Goal: Task Accomplishment & Management: Complete application form

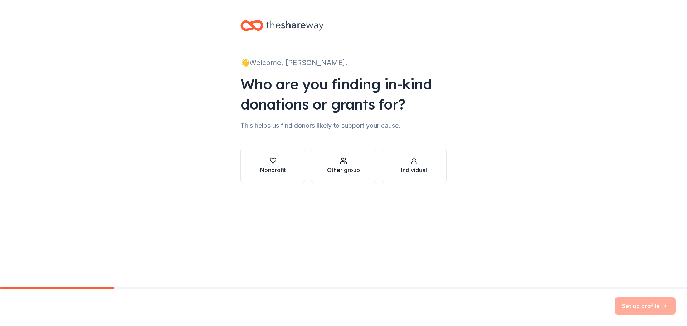
click at [340, 165] on div "Other group" at bounding box center [343, 165] width 33 height 17
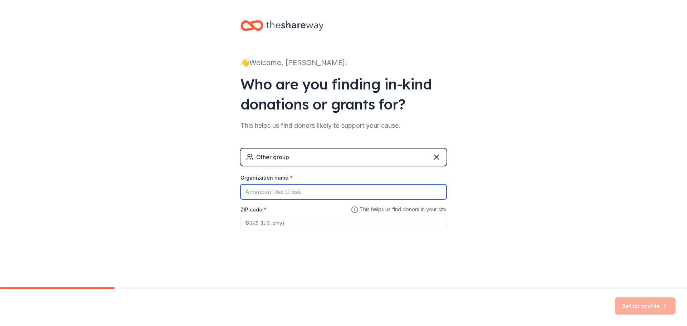
click at [288, 194] on input "Organization name *" at bounding box center [343, 191] width 206 height 15
type input "Lochinvar LLC."
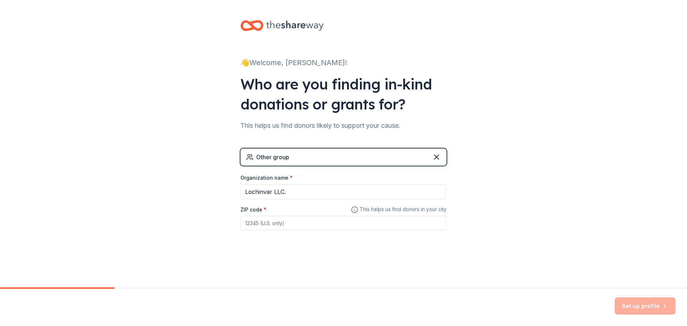
click at [278, 223] on input "ZIP code *" at bounding box center [343, 223] width 206 height 14
type input "37087"
click at [649, 308] on button "Set up profile" at bounding box center [644, 305] width 61 height 17
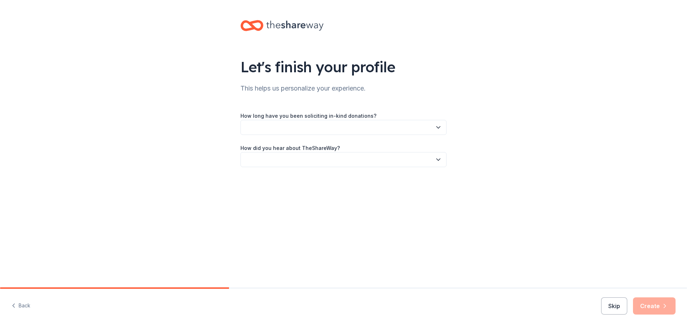
click at [435, 130] on icon "button" at bounding box center [438, 127] width 7 height 7
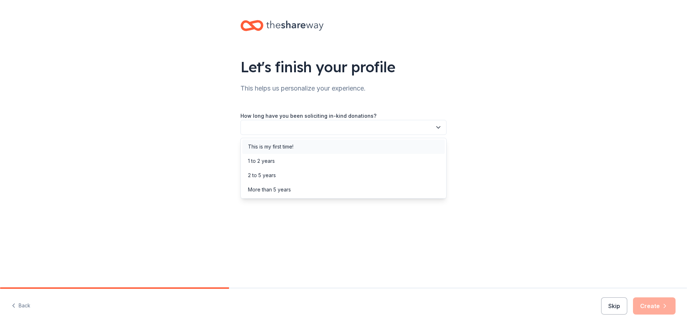
click at [423, 146] on div "This is my first time!" at bounding box center [343, 146] width 202 height 14
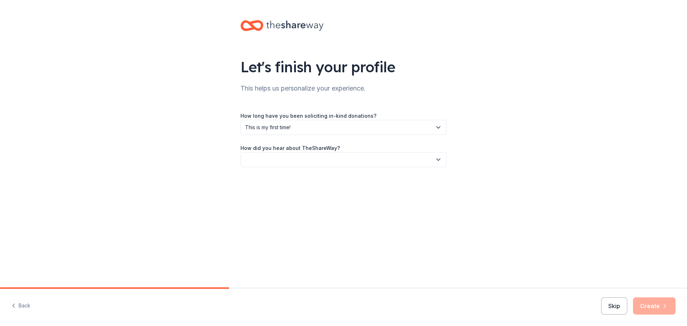
click at [439, 156] on icon "button" at bounding box center [438, 159] width 7 height 7
click at [407, 195] on div "Online search" at bounding box center [343, 193] width 202 height 14
click at [656, 311] on button "Create" at bounding box center [654, 305] width 43 height 17
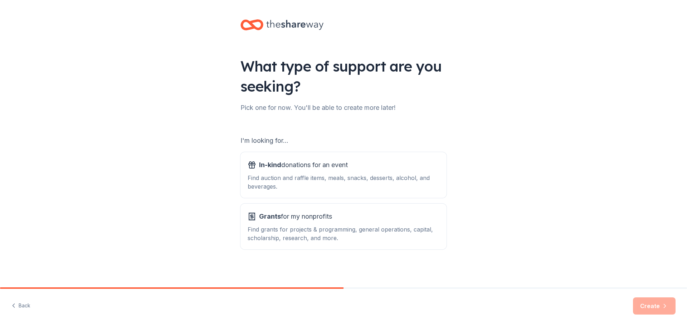
scroll to position [1, 0]
click at [334, 174] on div "Find auction and raffle items, meals, snacks, desserts, alcohol, and beverages." at bounding box center [343, 181] width 192 height 17
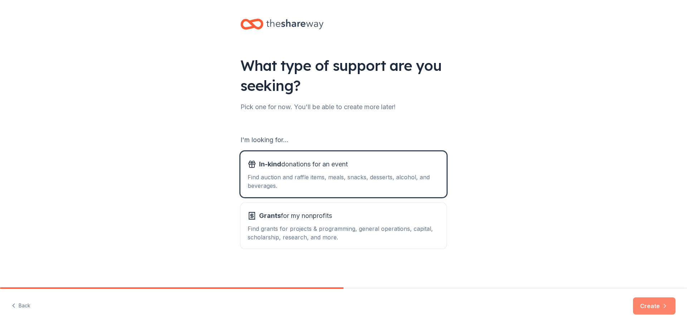
click at [656, 304] on button "Create" at bounding box center [654, 305] width 43 height 17
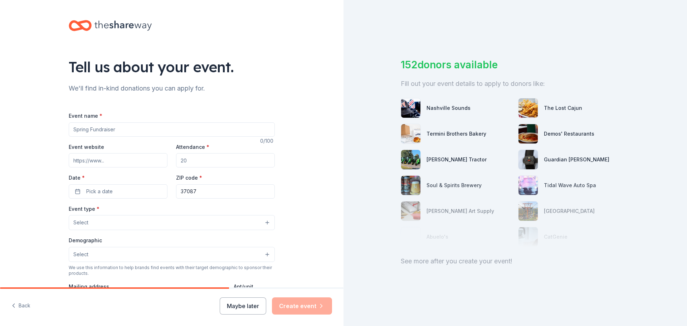
click at [119, 129] on input "Event name *" at bounding box center [172, 129] width 206 height 14
type input "Family Fun Day"
click at [196, 161] on input "Attendance *" at bounding box center [225, 160] width 99 height 14
drag, startPoint x: 196, startPoint y: 161, endPoint x: 145, endPoint y: 151, distance: 51.3
click at [145, 151] on div "Event website Attendance * Date * Pick a date ZIP code * 37087" at bounding box center [172, 170] width 206 height 56
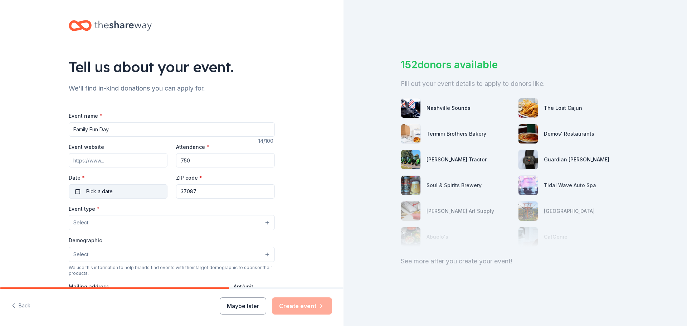
type input "750"
click at [129, 188] on button "Pick a date" at bounding box center [118, 191] width 99 height 14
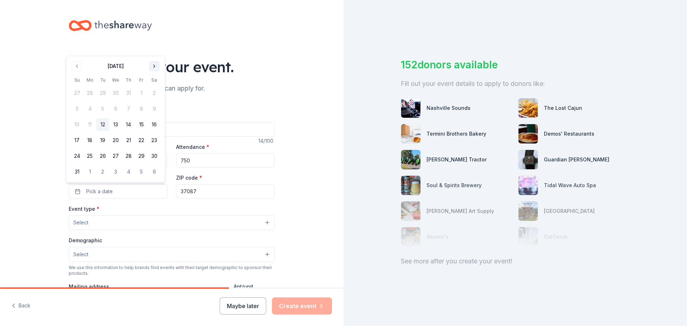
click at [153, 63] on button "Go to next month" at bounding box center [154, 66] width 10 height 10
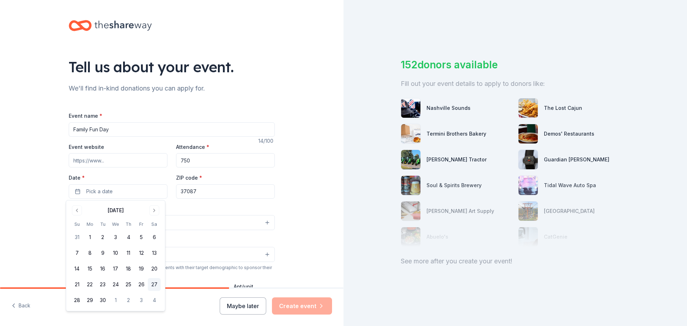
click at [153, 284] on button "27" at bounding box center [154, 284] width 13 height 13
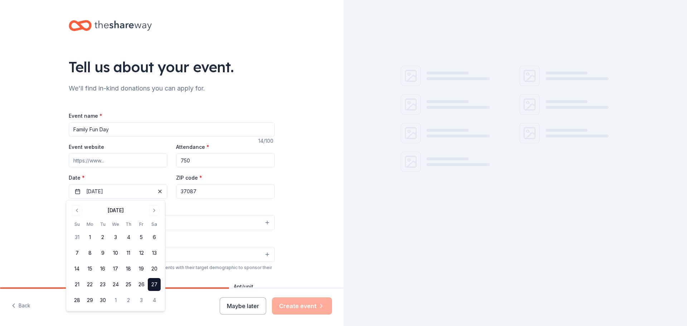
click at [210, 196] on input "37087" at bounding box center [225, 191] width 99 height 14
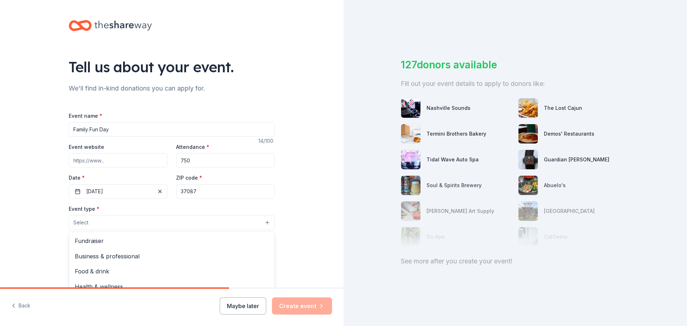
click at [115, 222] on button "Select" at bounding box center [172, 222] width 206 height 15
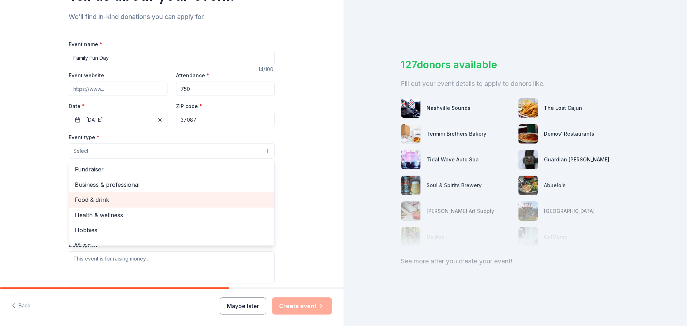
scroll to position [36, 0]
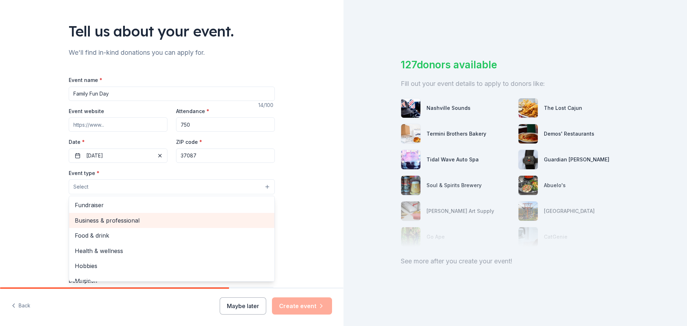
click at [134, 226] on div "Business & professional" at bounding box center [171, 220] width 205 height 15
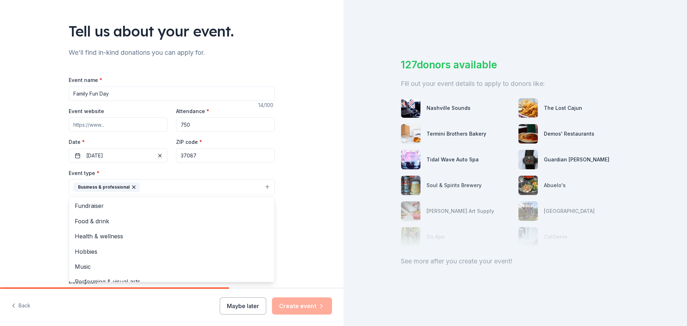
click at [286, 196] on div "Tell us about your event. We'll find in-kind donations you can apply for. Event…" at bounding box center [171, 202] width 343 height 477
click at [214, 219] on button "Select" at bounding box center [172, 219] width 206 height 15
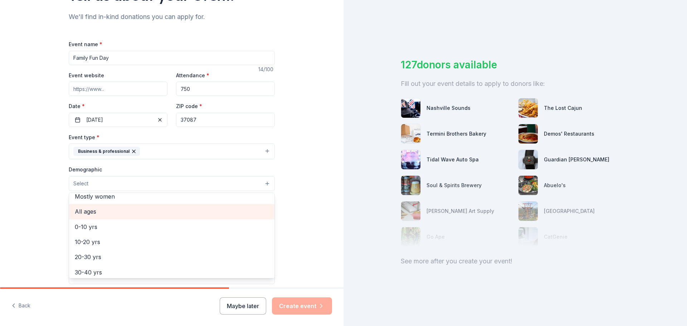
click at [198, 216] on div "All ages" at bounding box center [171, 211] width 205 height 15
click at [289, 221] on div "Tell us about your event. We'll find in-kind donations you can apply for. Event…" at bounding box center [171, 166] width 343 height 477
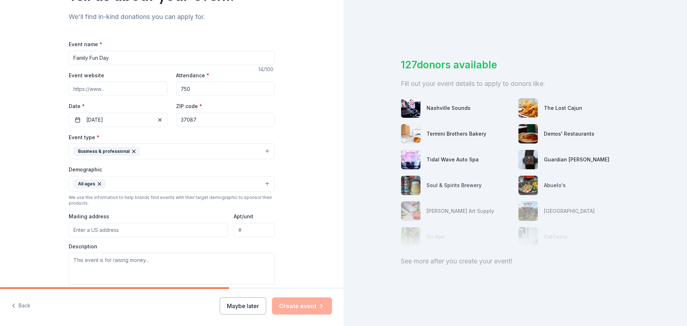
click at [156, 229] on input "Mailing address" at bounding box center [148, 230] width 159 height 14
click at [123, 233] on input "Mailing address" at bounding box center [148, 230] width 159 height 14
drag, startPoint x: 120, startPoint y: 232, endPoint x: 68, endPoint y: 224, distance: 52.9
click at [69, 224] on input "Mailing address" at bounding box center [148, 230] width 159 height 14
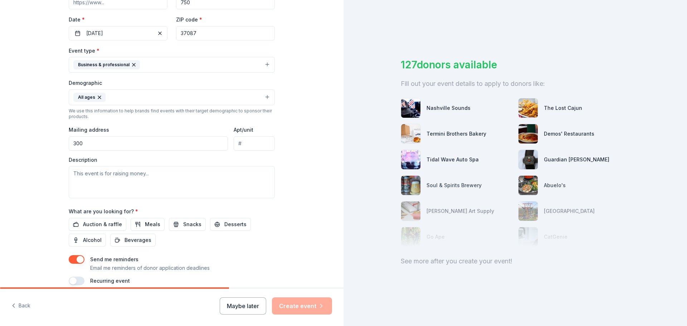
scroll to position [179, 0]
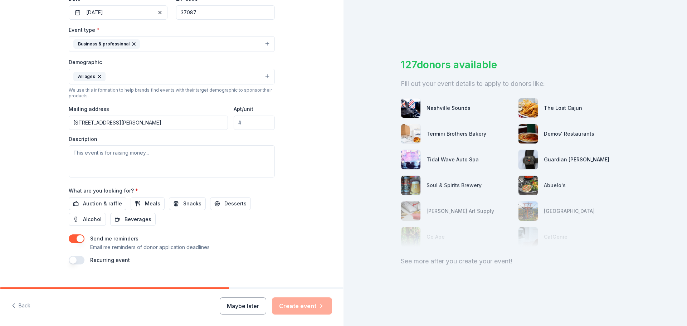
type input "[STREET_ADDRESS][PERSON_NAME]"
click at [181, 156] on textarea at bounding box center [172, 161] width 206 height 32
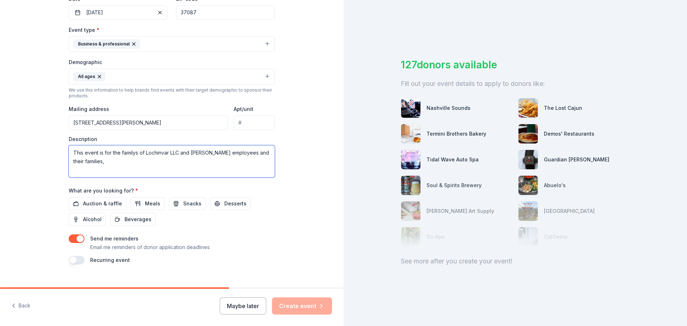
click at [136, 155] on textarea "This event is for the familys of Lochinvar LLC and [PERSON_NAME] employees and …" at bounding box center [172, 161] width 206 height 32
click at [94, 163] on textarea "This event is for the members of Lochinvar LLC and [PERSON_NAME] employees and …" at bounding box center [172, 161] width 206 height 32
click at [203, 168] on textarea "This event is for the members of Lochinvar LLC and [PERSON_NAME] employees and …" at bounding box center [172, 161] width 206 height 32
click at [259, 227] on div "Event name * Family Fun Day 14 /100 Event website Attendance * 750 Date * [DATE…" at bounding box center [172, 98] width 206 height 332
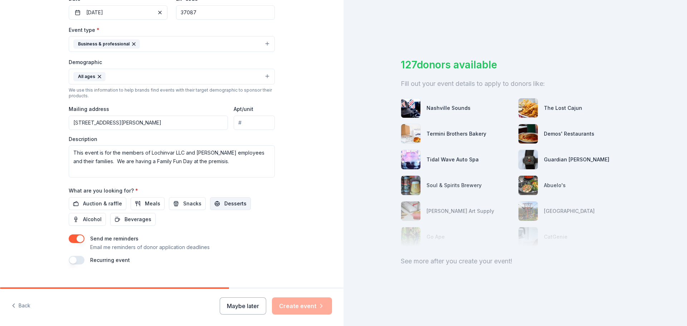
click at [218, 208] on button "Desserts" at bounding box center [230, 203] width 41 height 13
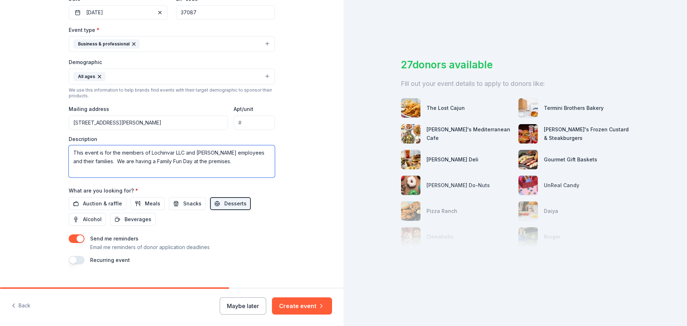
type textarea "This event is for the members of Lochinvar LLC and [PERSON_NAME] employees and …"
click at [286, 236] on div "Tell us about your event. We'll find in-kind donations you can apply for. Event…" at bounding box center [171, 59] width 343 height 477
drag, startPoint x: 221, startPoint y: 286, endPoint x: 257, endPoint y: 286, distance: 36.5
click at [257, 286] on div "Tell us about your event. We'll find in-kind donations you can apply for. Event…" at bounding box center [171, 59] width 229 height 477
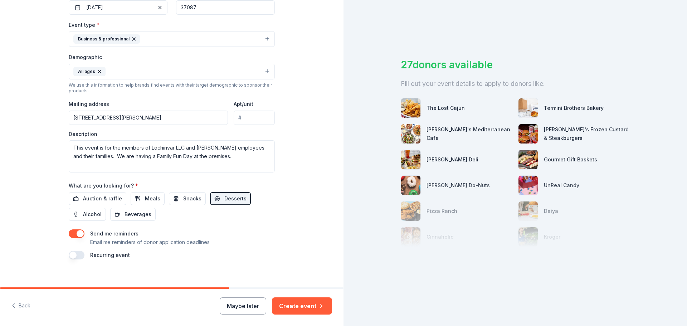
scroll to position [190, 0]
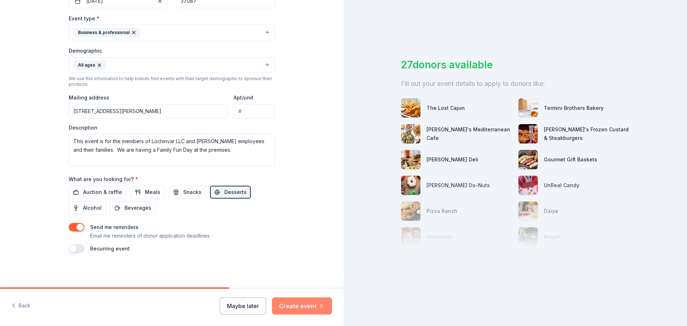
click at [301, 307] on button "Create event" at bounding box center [302, 305] width 60 height 17
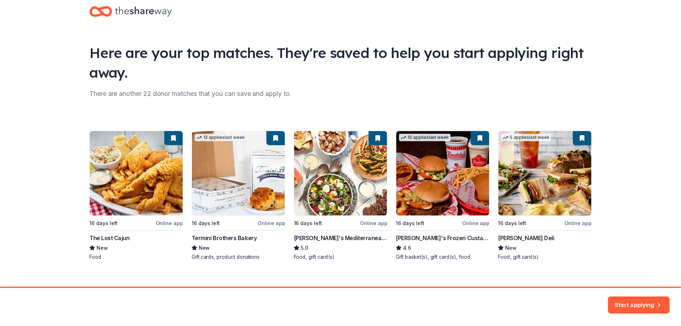
scroll to position [24, 0]
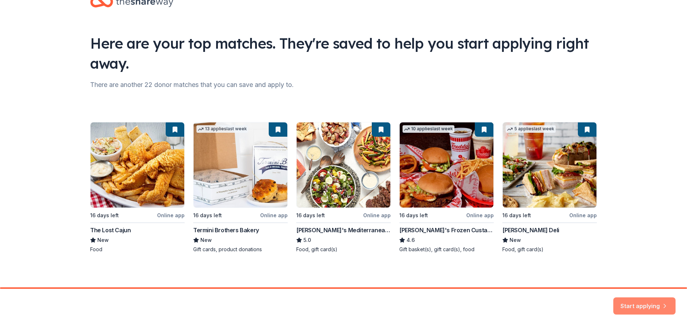
click at [636, 303] on button "Start applying" at bounding box center [644, 301] width 62 height 17
click at [650, 303] on div "Start applying" at bounding box center [644, 305] width 62 height 17
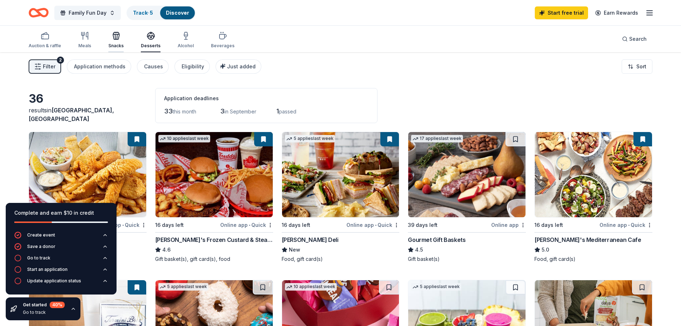
click at [109, 43] on div "Snacks" at bounding box center [115, 46] width 15 height 6
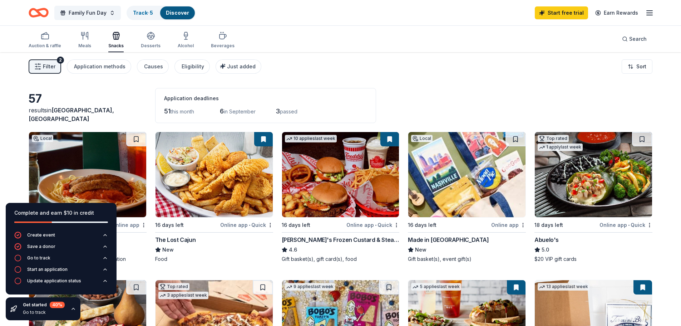
click at [37, 115] on div "results in [GEOGRAPHIC_DATA], [GEOGRAPHIC_DATA]" at bounding box center [88, 114] width 118 height 17
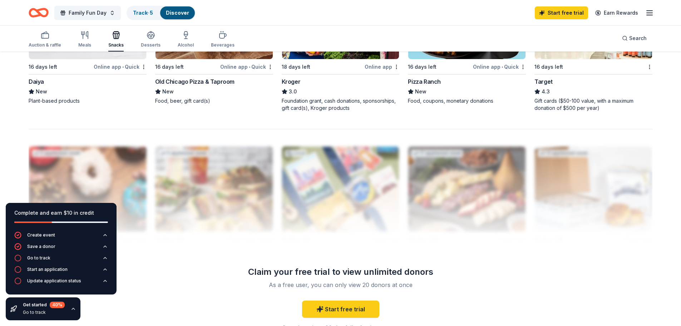
scroll to position [592, 0]
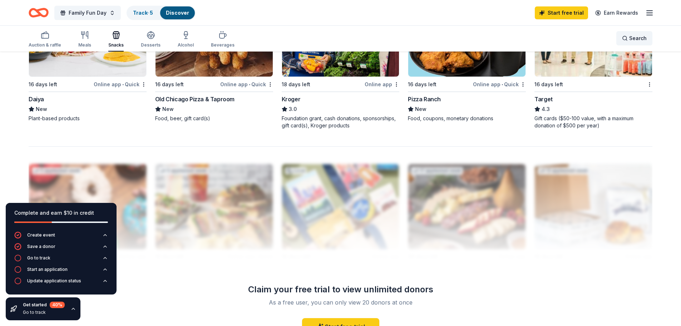
click at [628, 36] on div "Search" at bounding box center [634, 38] width 25 height 9
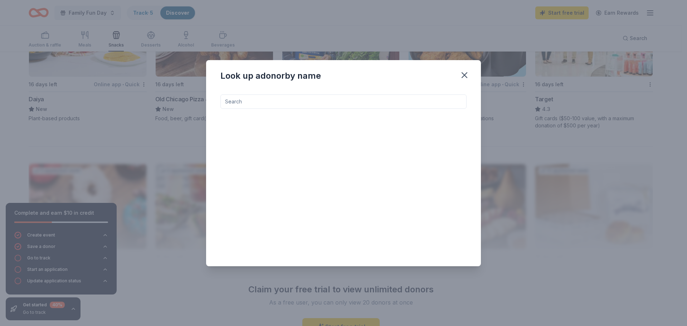
click at [259, 100] on input at bounding box center [343, 101] width 246 height 14
type input "walmart"
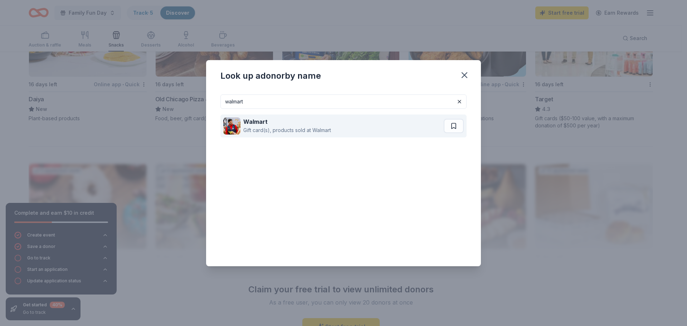
click at [240, 122] on img at bounding box center [231, 125] width 17 height 17
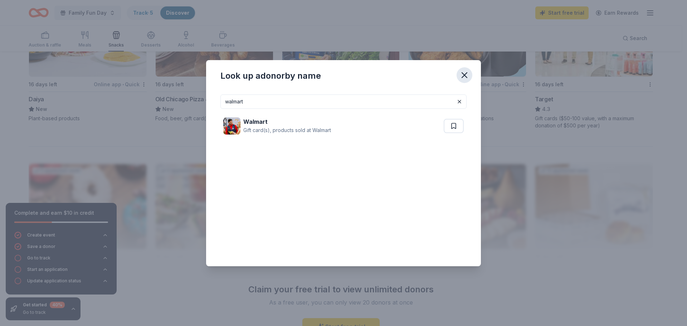
click at [463, 77] on icon "button" at bounding box center [464, 75] width 10 height 10
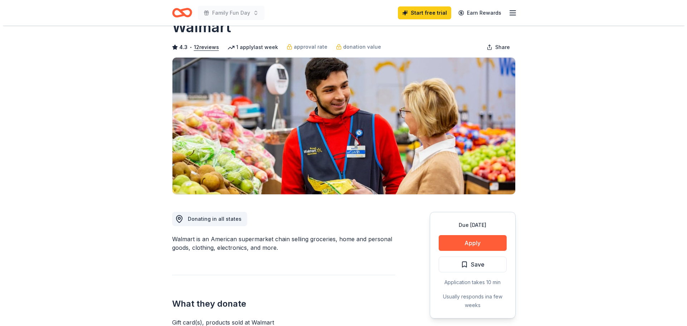
scroll to position [36, 0]
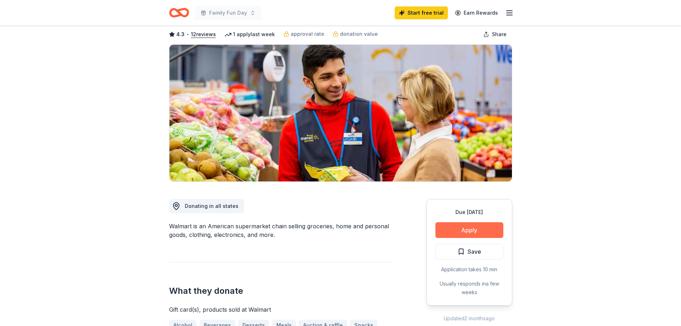
click at [467, 230] on button "Apply" at bounding box center [470, 230] width 68 height 16
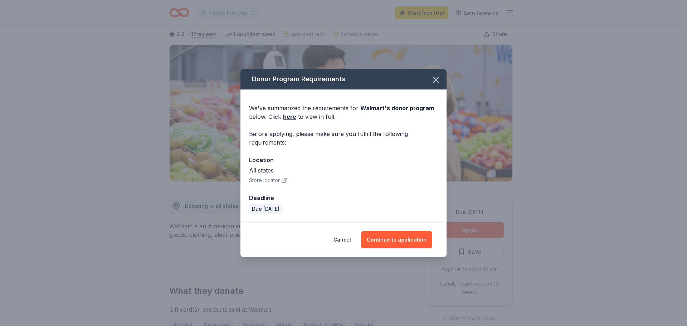
click at [282, 179] on icon "button" at bounding box center [284, 180] width 6 height 6
click at [289, 119] on link "here" at bounding box center [289, 116] width 13 height 9
